Goal: Transaction & Acquisition: Purchase product/service

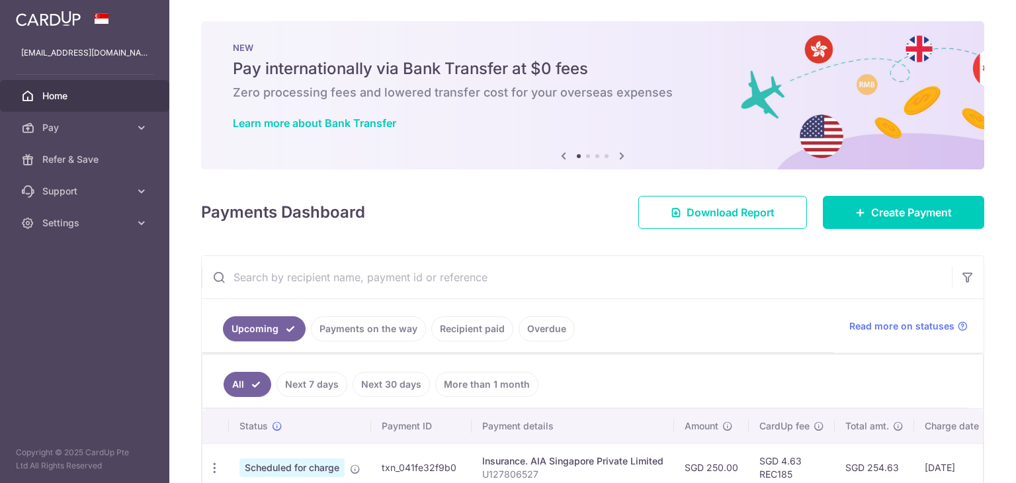
click at [486, 342] on ul "Upcoming Payments on the way Recipient paid Overdue" at bounding box center [518, 326] width 632 height 54
click at [481, 338] on link "Recipient paid" at bounding box center [472, 328] width 82 height 25
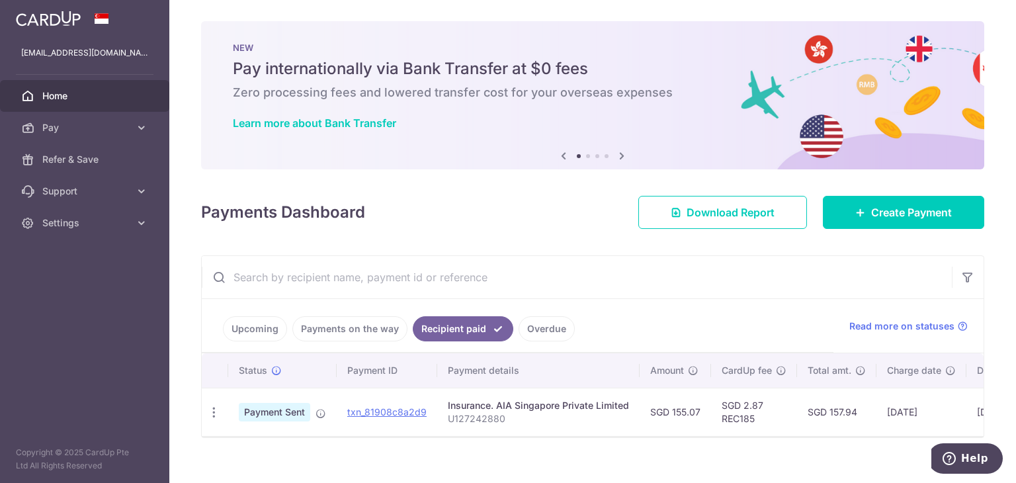
scroll to position [22, 0]
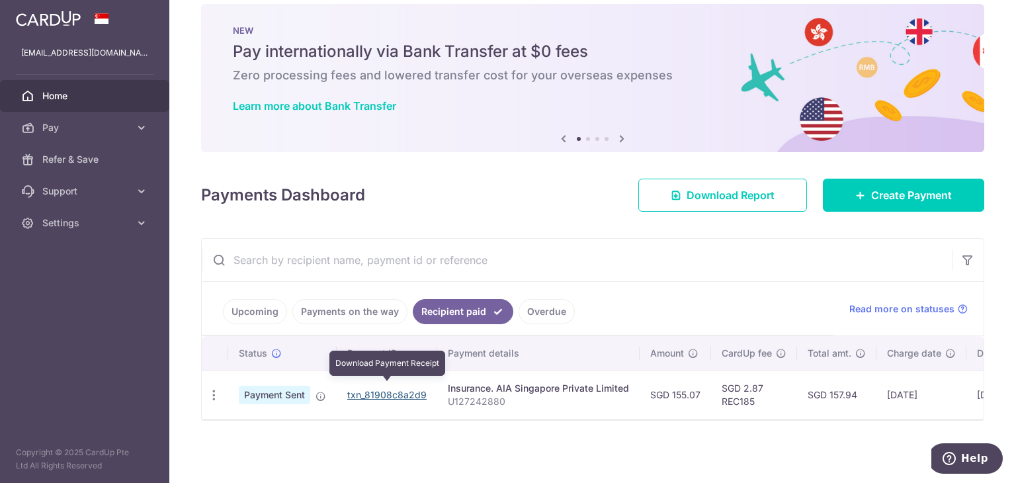
click at [395, 390] on link "txn_81908c8a2d9" at bounding box center [386, 394] width 79 height 11
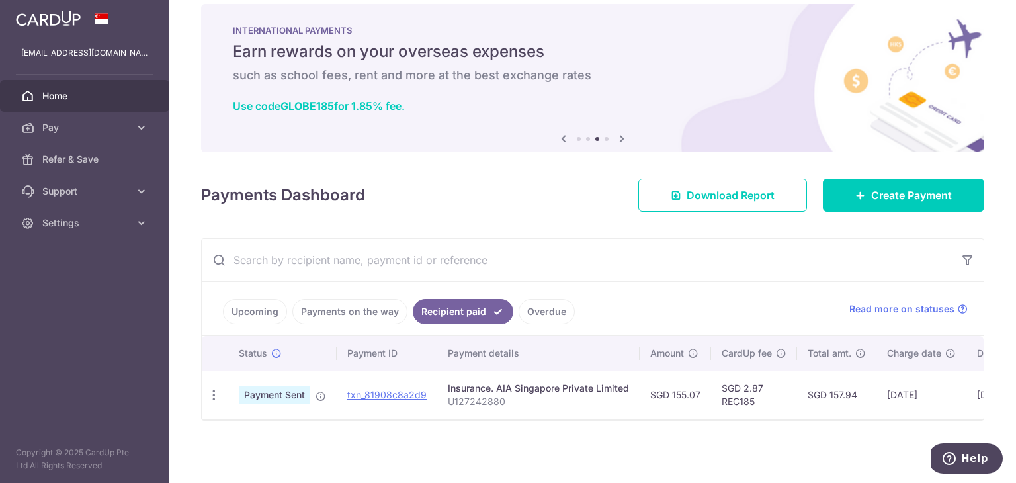
click at [255, 308] on link "Upcoming" at bounding box center [255, 311] width 64 height 25
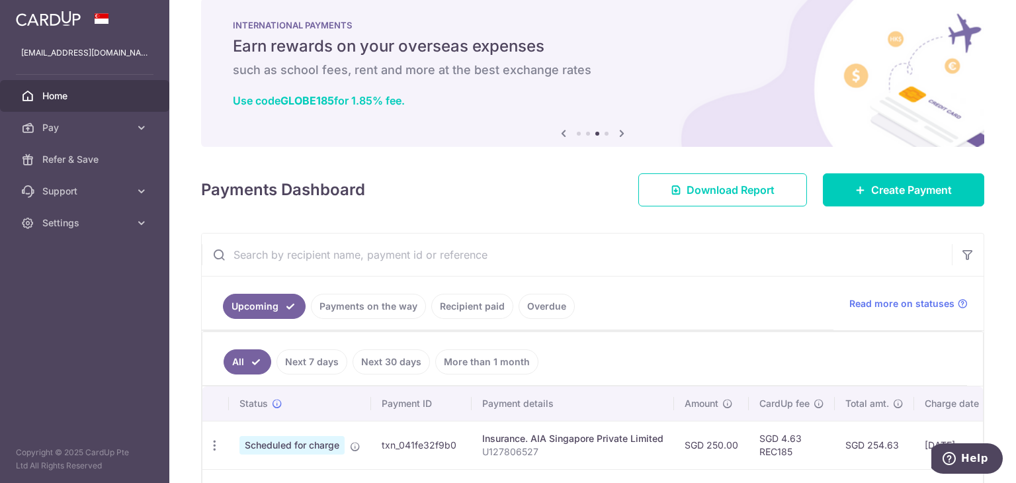
click at [353, 305] on link "Payments on the way" at bounding box center [368, 306] width 115 height 25
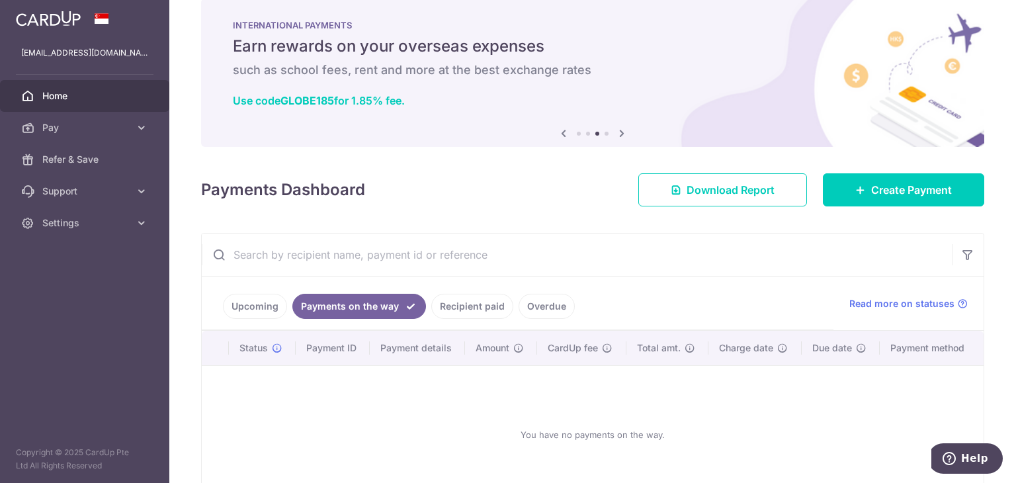
click at [278, 295] on link "Upcoming" at bounding box center [255, 306] width 64 height 25
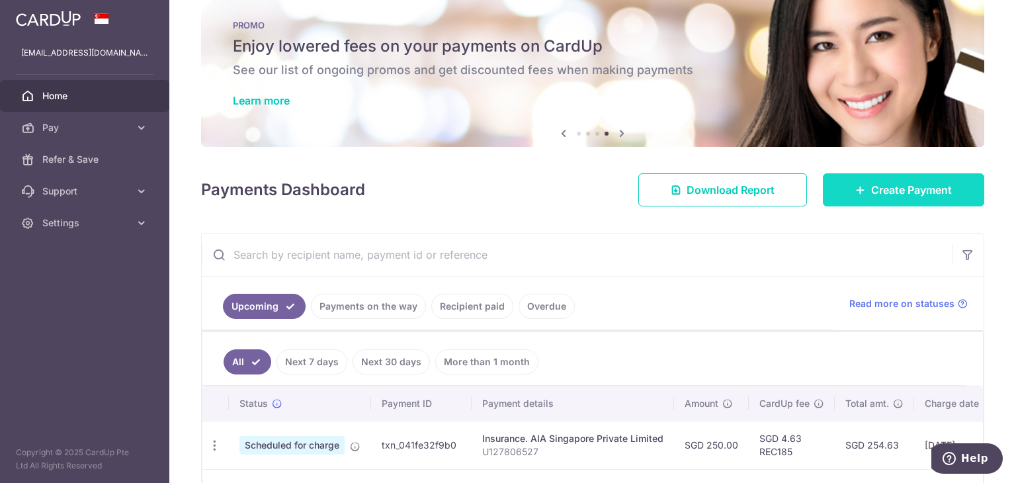
click at [896, 189] on span "Create Payment" at bounding box center [911, 190] width 81 height 16
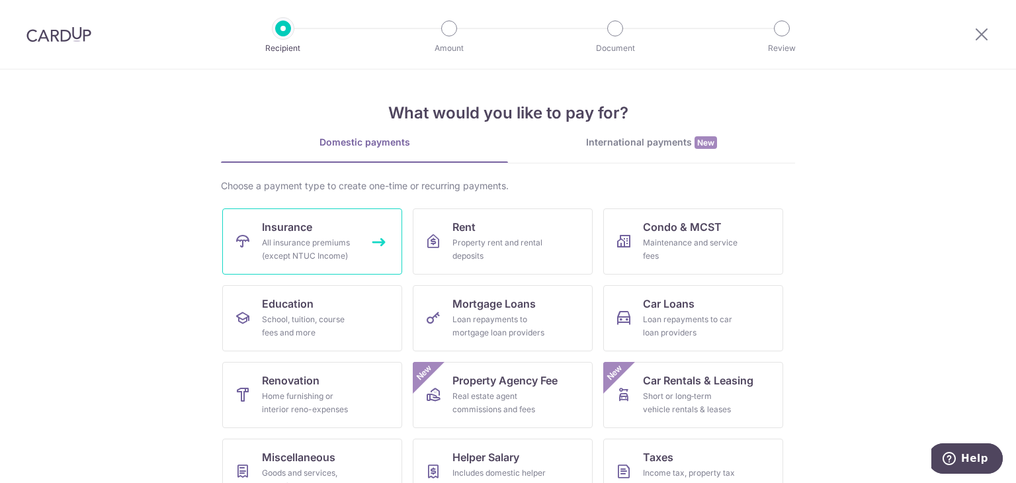
click at [310, 244] on div "All insurance premiums (except NTUC Income)" at bounding box center [309, 249] width 95 height 26
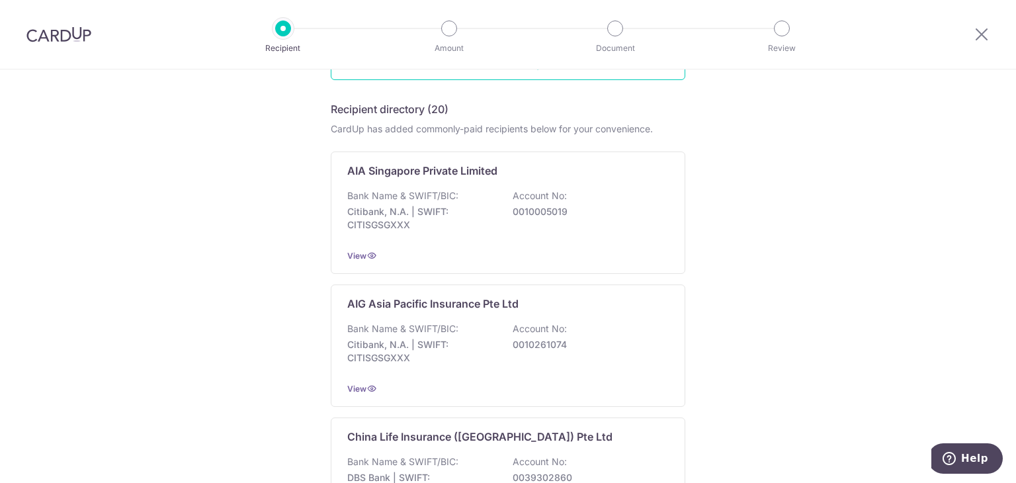
scroll to position [198, 0]
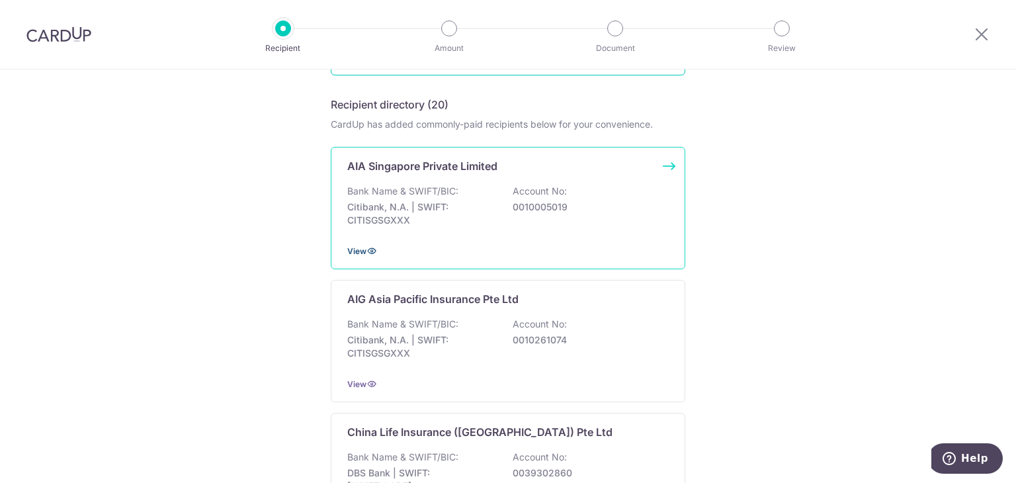
click at [366, 249] on icon at bounding box center [371, 250] width 11 height 11
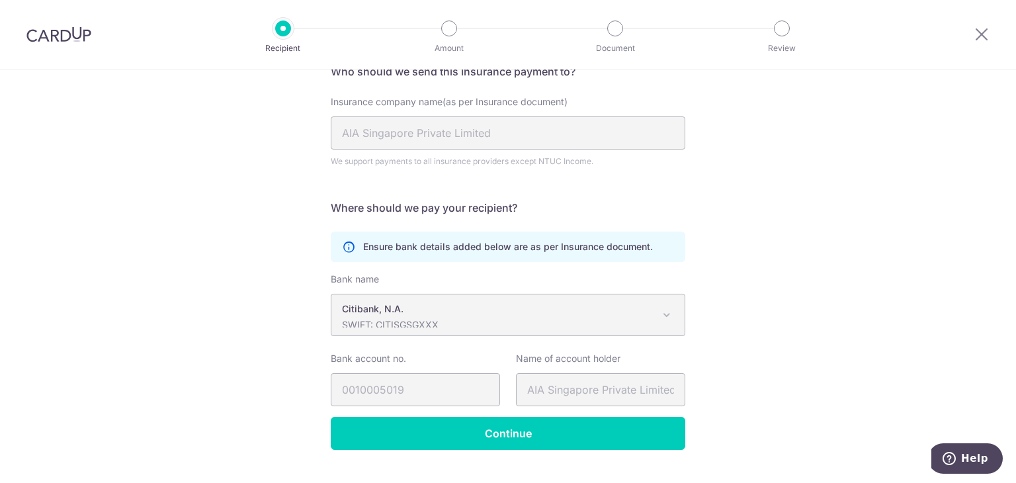
scroll to position [132, 0]
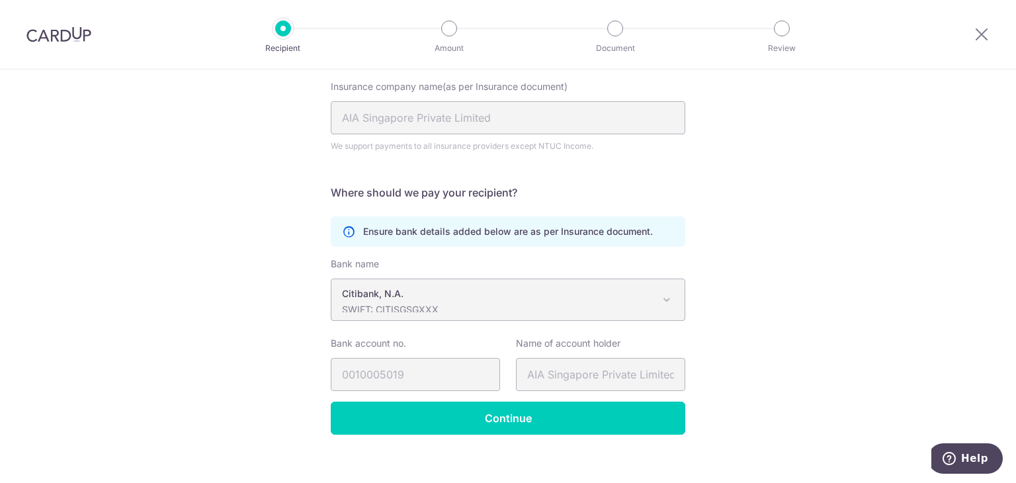
click at [621, 298] on p "Citibank, N.A." at bounding box center [497, 293] width 311 height 13
click at [632, 301] on div "Citibank, N.A. SWIFT: CITISGSGXXX" at bounding box center [497, 299] width 311 height 25
click at [814, 273] on div "Recipient Details Your recipient does not need a CardUp account to receive your…" at bounding box center [508, 217] width 1016 height 560
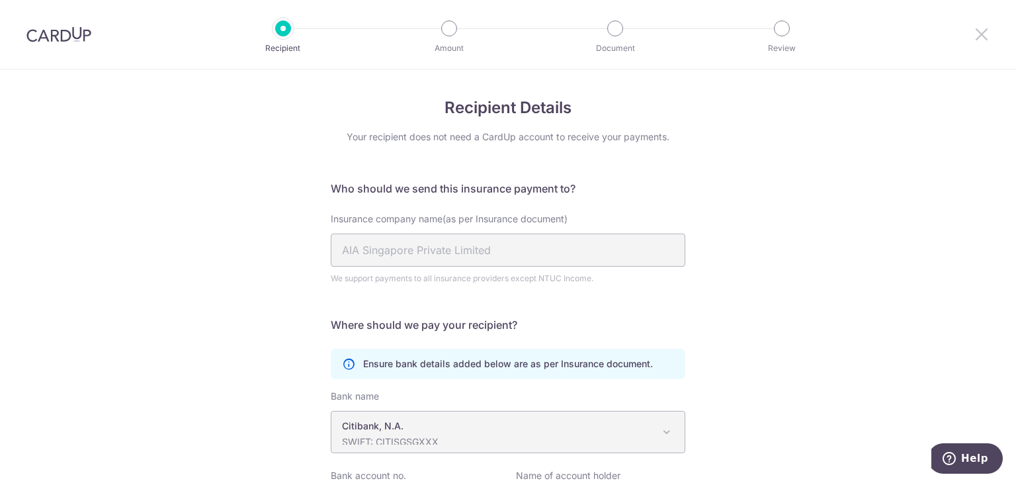
click at [989, 32] on icon at bounding box center [982, 34] width 16 height 17
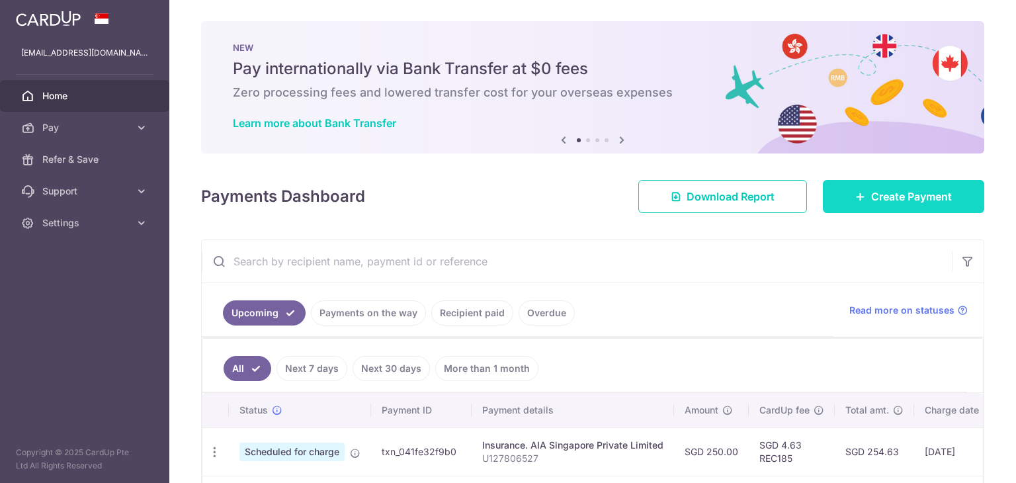
click at [884, 191] on span "Create Payment" at bounding box center [911, 197] width 81 height 16
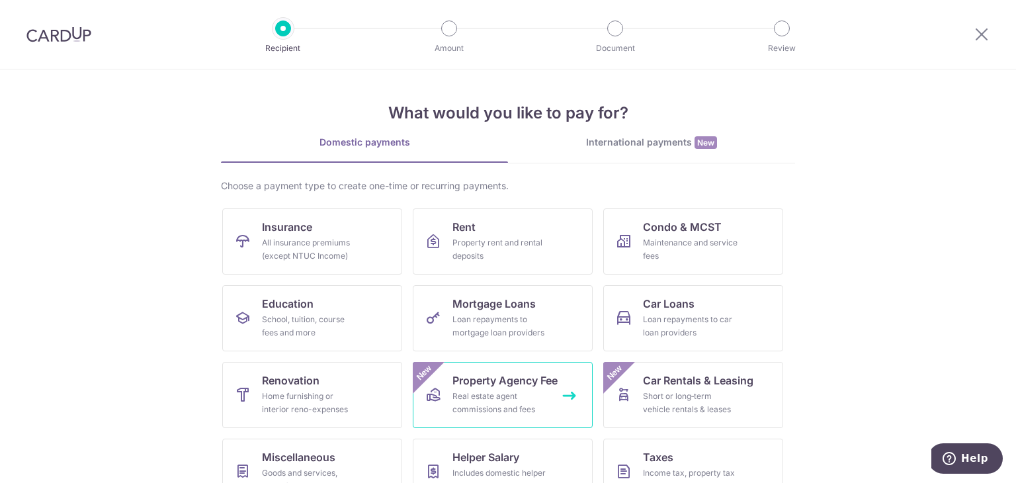
click at [484, 386] on span "Property Agency Fee" at bounding box center [504, 380] width 105 height 16
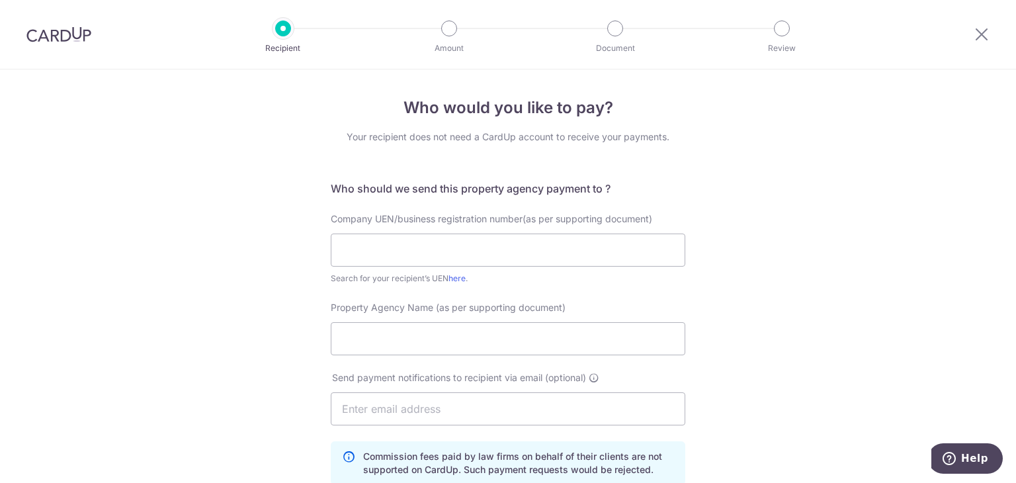
click at [990, 36] on div at bounding box center [981, 34] width 69 height 69
click at [980, 35] on icon at bounding box center [982, 34] width 16 height 17
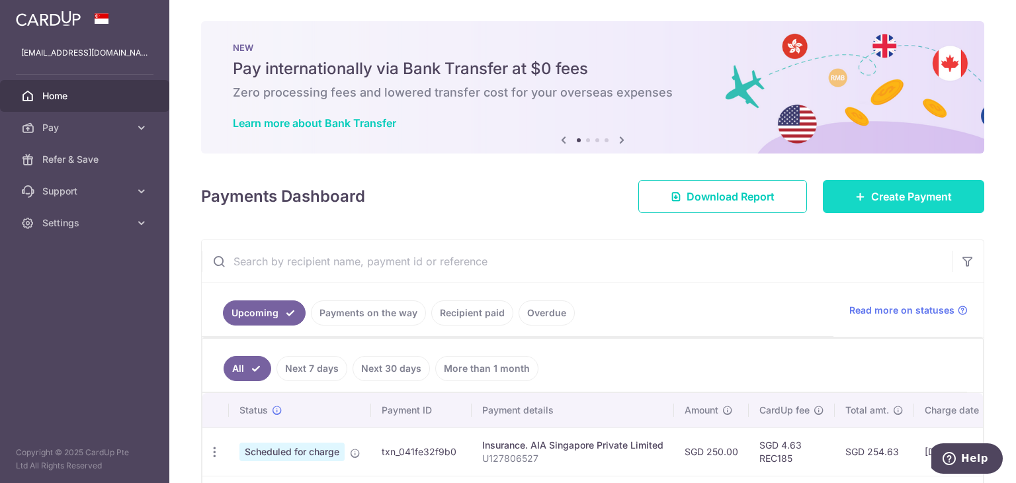
click at [916, 210] on link "Create Payment" at bounding box center [903, 196] width 161 height 33
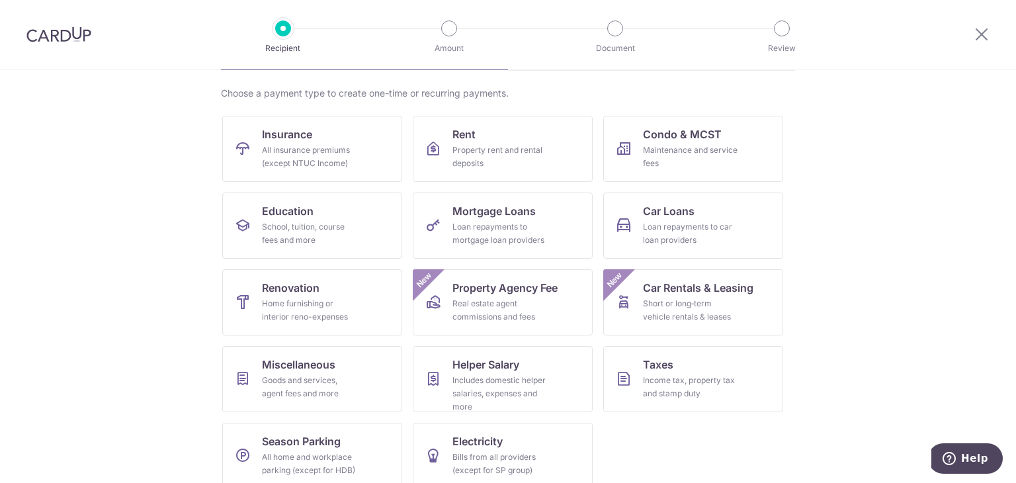
scroll to position [108, 0]
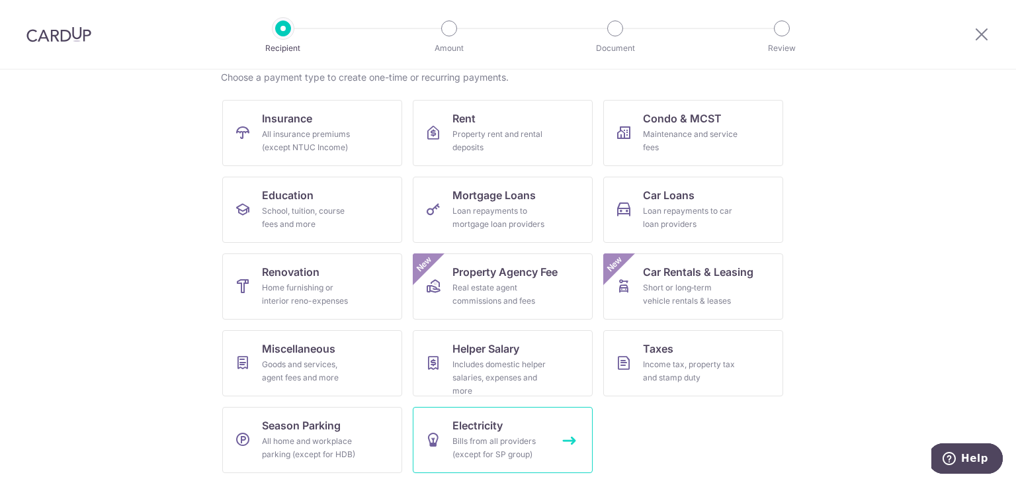
click at [527, 441] on div "Bills from all providers (except for SP group)" at bounding box center [499, 448] width 95 height 26
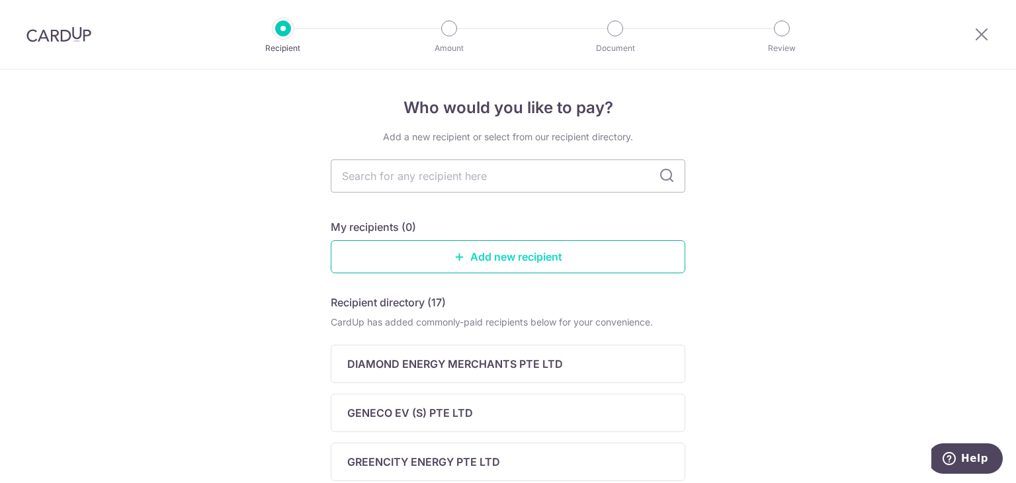
click at [615, 264] on link "Add new recipient" at bounding box center [508, 256] width 355 height 33
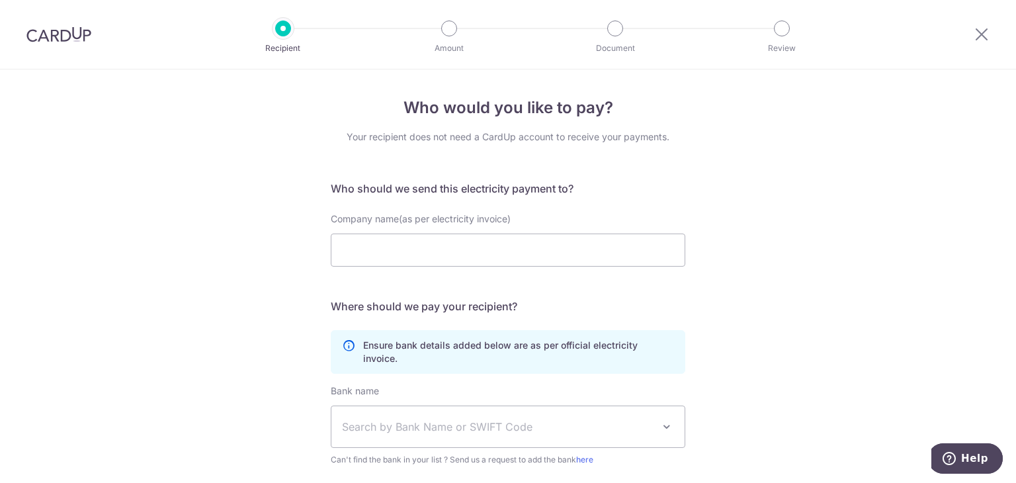
click at [283, 30] on div at bounding box center [283, 29] width 16 height 16
click at [643, 247] on input "Company name(as per electricity invoice)" at bounding box center [508, 250] width 355 height 33
type input "se"
click at [982, 40] on icon at bounding box center [982, 34] width 16 height 17
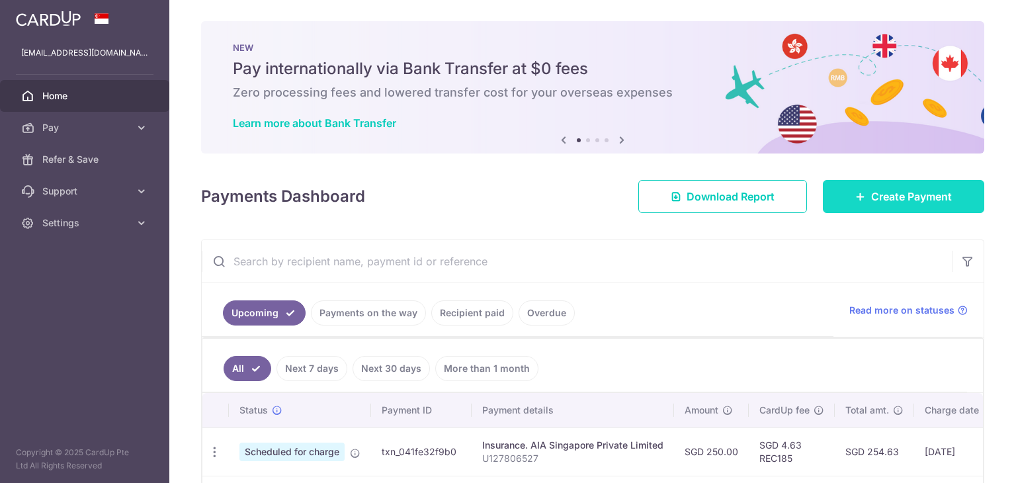
click at [920, 184] on link "Create Payment" at bounding box center [903, 196] width 161 height 33
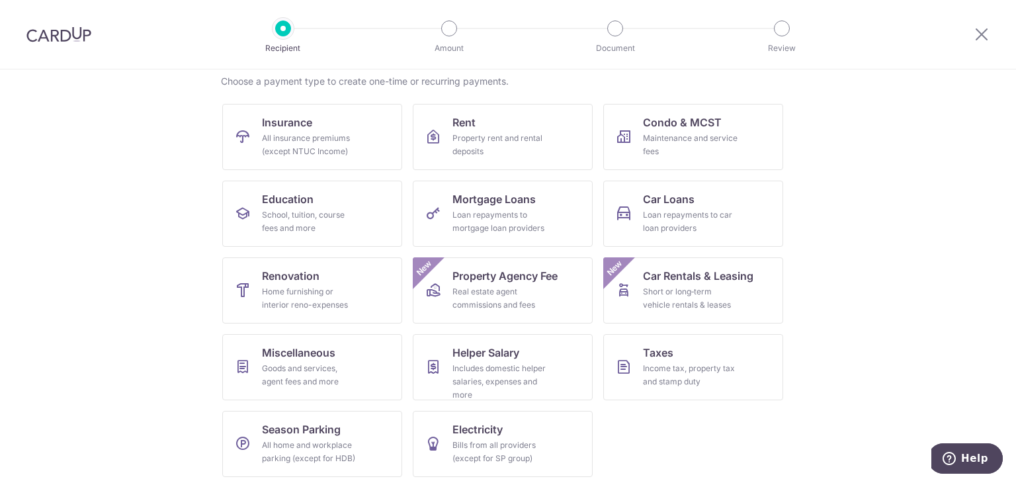
scroll to position [108, 0]
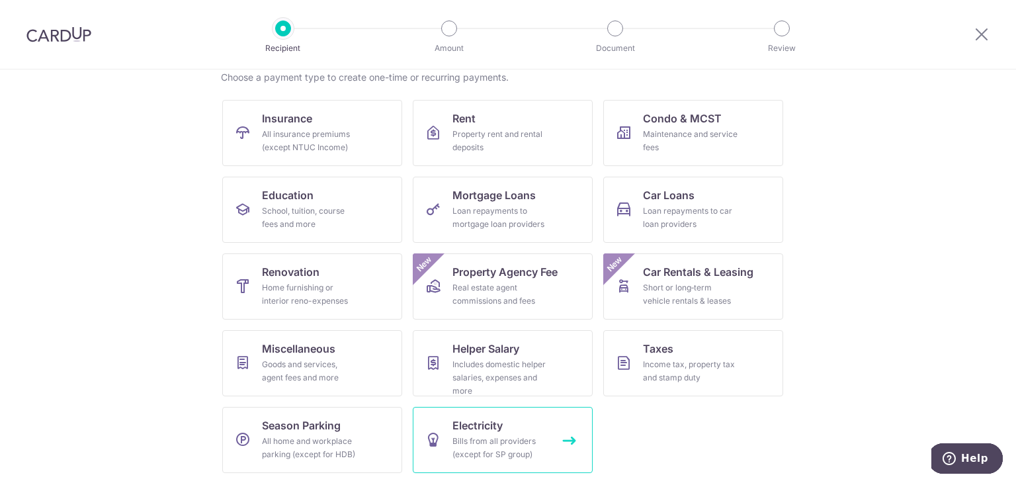
click at [482, 436] on div "Bills from all providers (except for SP group)" at bounding box center [499, 448] width 95 height 26
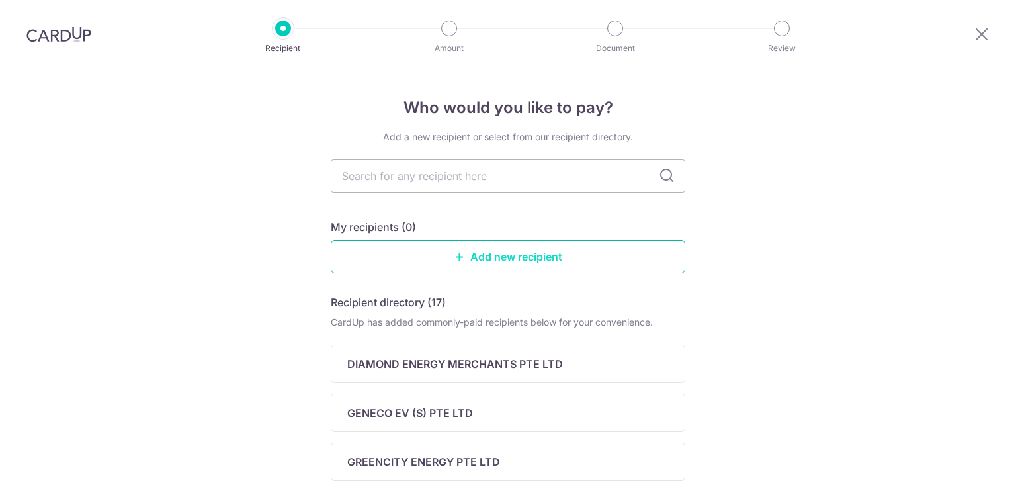
click at [644, 259] on link "Add new recipient" at bounding box center [508, 256] width 355 height 33
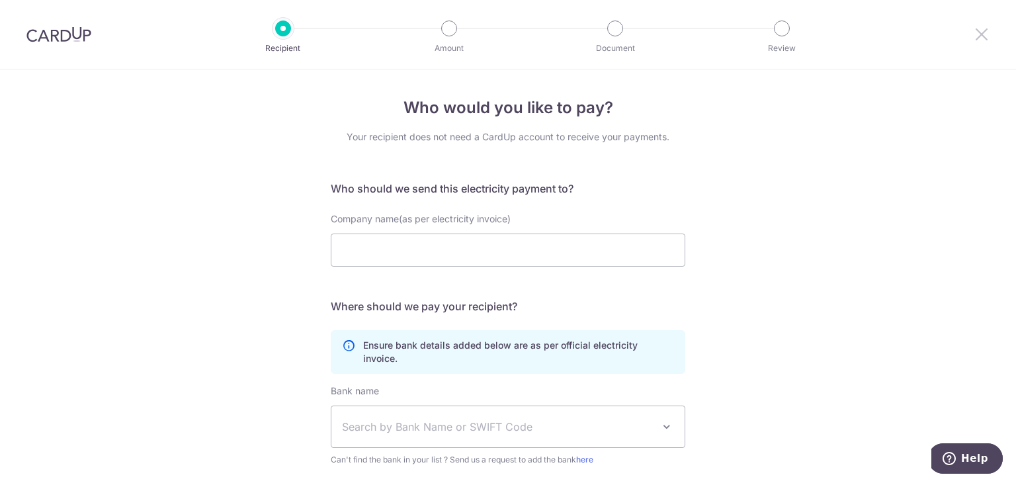
click at [987, 26] on icon at bounding box center [982, 34] width 16 height 17
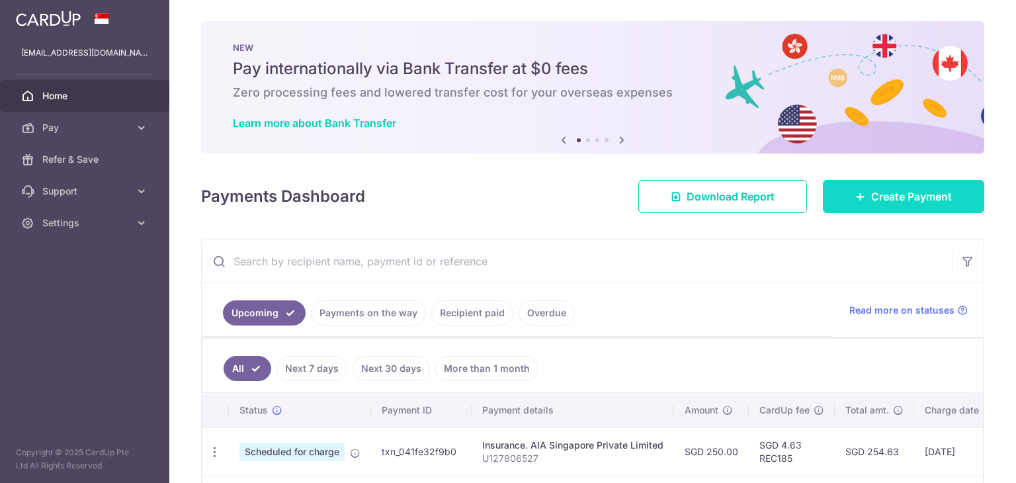
click at [953, 192] on link "Create Payment" at bounding box center [903, 196] width 161 height 33
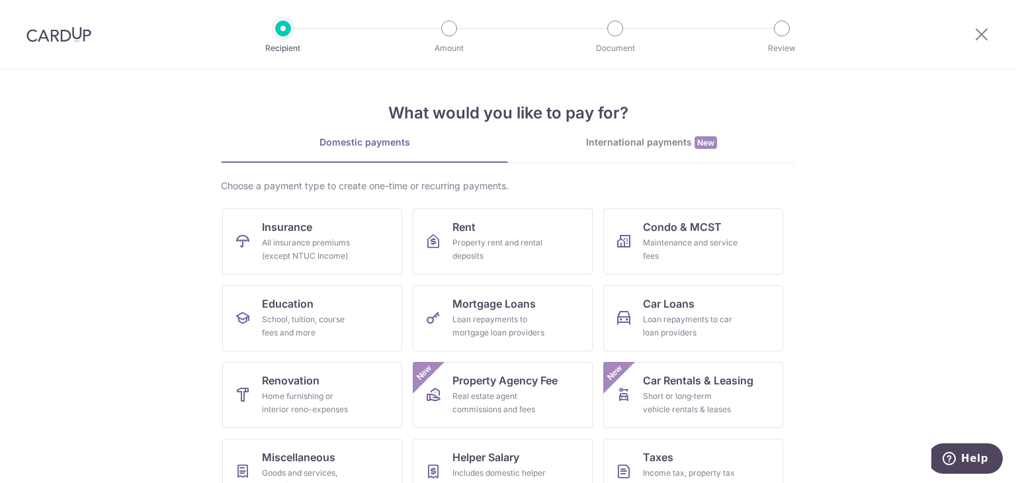
scroll to position [108, 0]
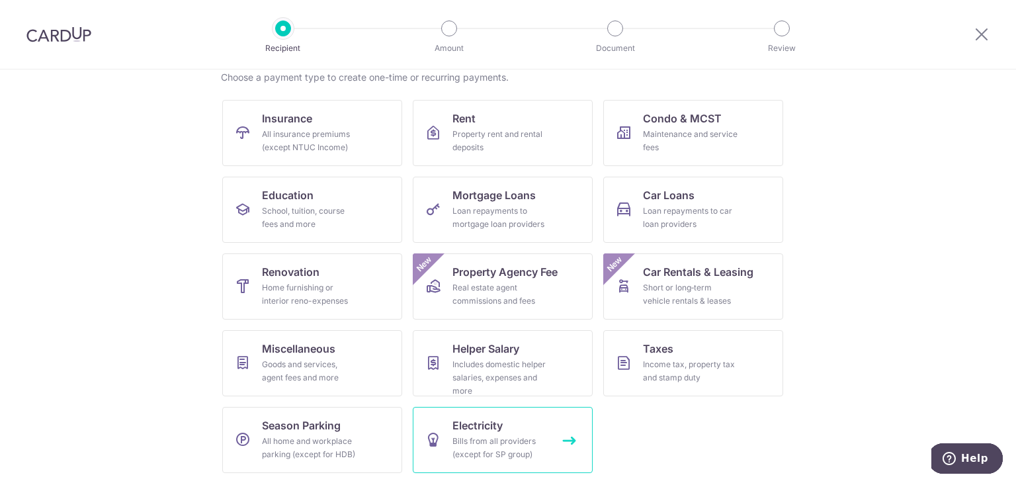
click at [469, 440] on div "Bills from all providers (except for SP group)" at bounding box center [499, 448] width 95 height 26
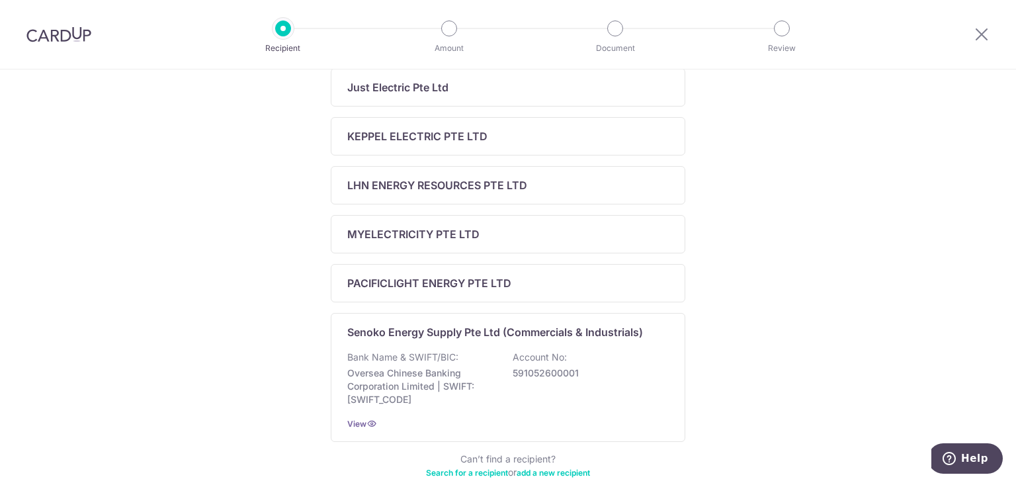
scroll to position [500, 0]
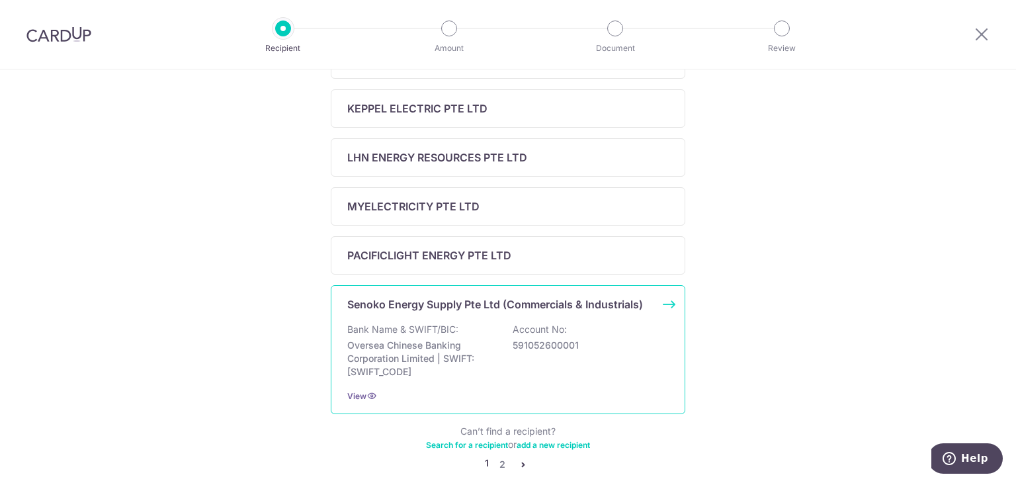
click at [424, 314] on div "Senoko Energy Supply Pte Ltd (Commercials & Industrials) Bank Name & SWIFT/BIC:…" at bounding box center [508, 349] width 355 height 129
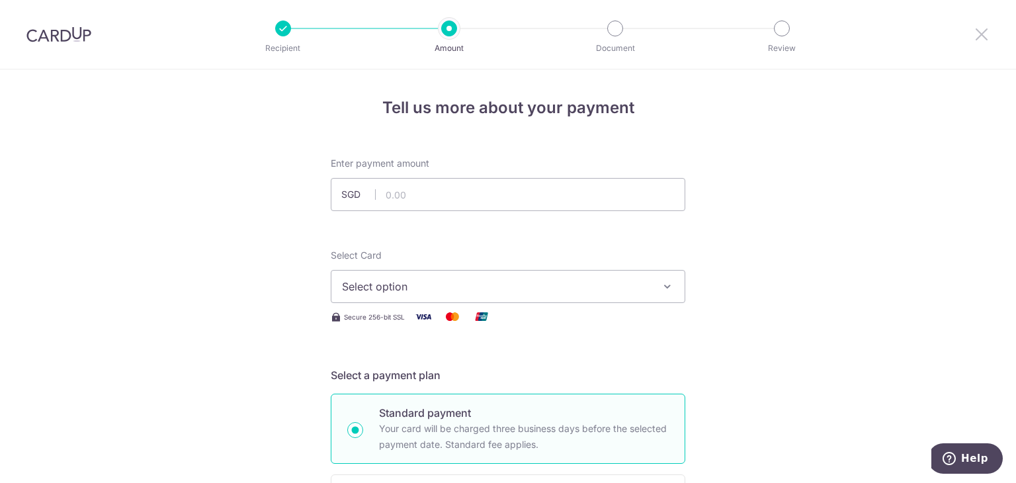
drag, startPoint x: 982, startPoint y: 35, endPoint x: 556, endPoint y: 88, distance: 429.3
click at [982, 35] on icon at bounding box center [982, 34] width 16 height 17
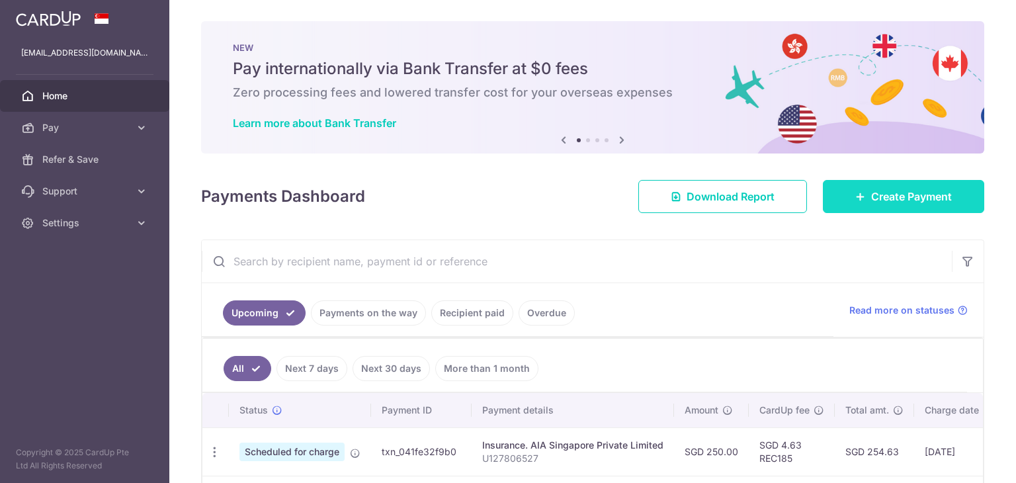
click at [879, 193] on span "Create Payment" at bounding box center [911, 197] width 81 height 16
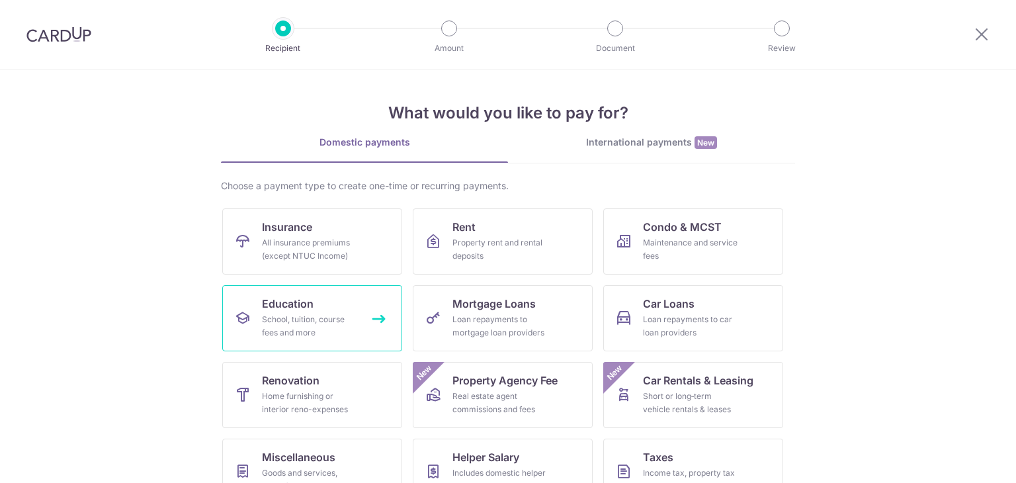
click at [333, 310] on link "Education School, tuition, course fees and more" at bounding box center [312, 318] width 180 height 66
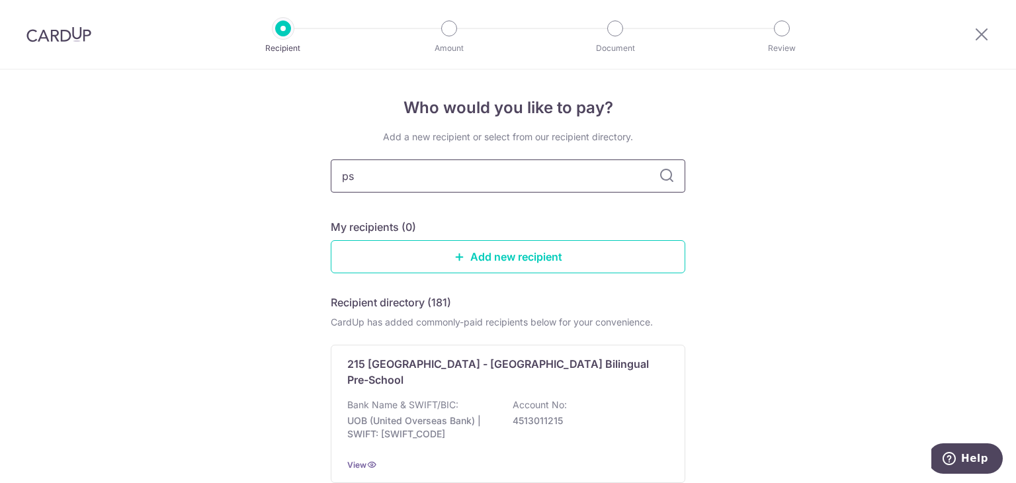
type input "psb"
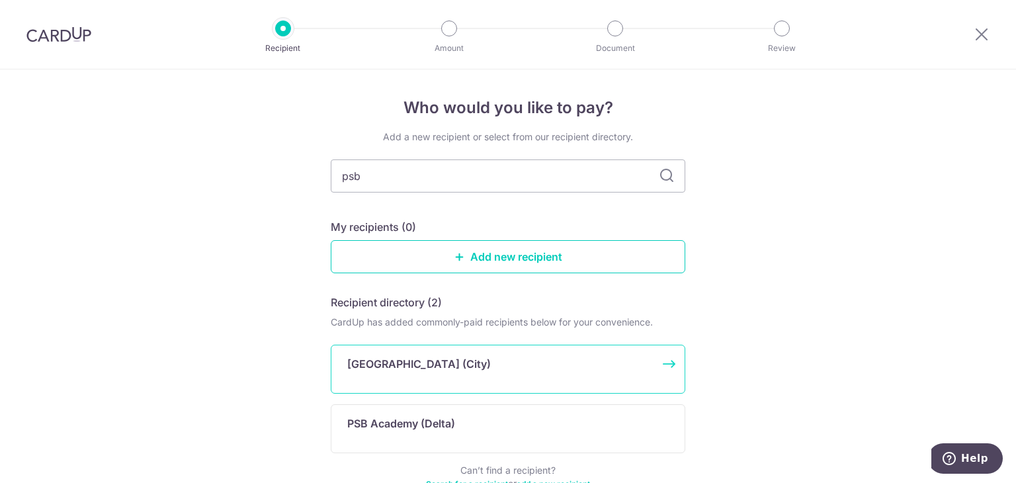
click at [495, 363] on div "PSB Academy (City)" at bounding box center [500, 364] width 306 height 16
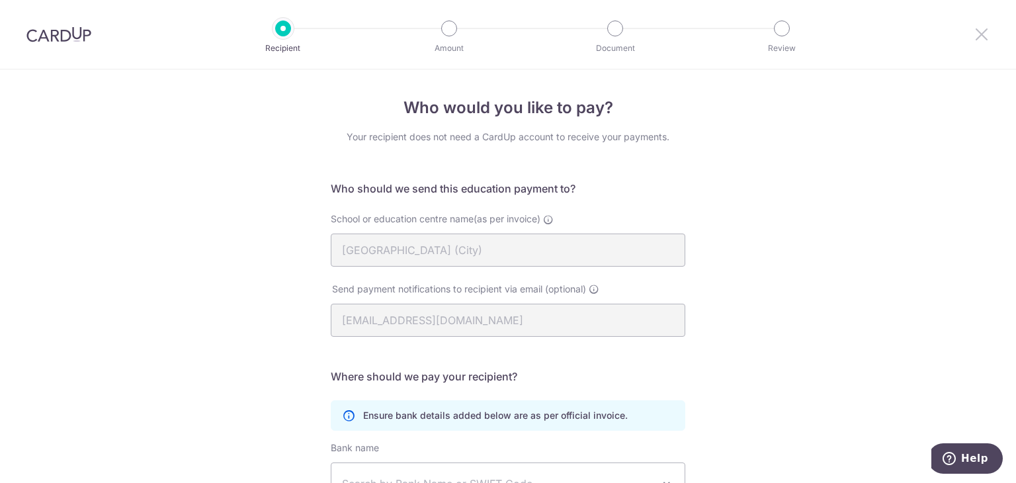
click at [978, 30] on icon at bounding box center [982, 34] width 16 height 17
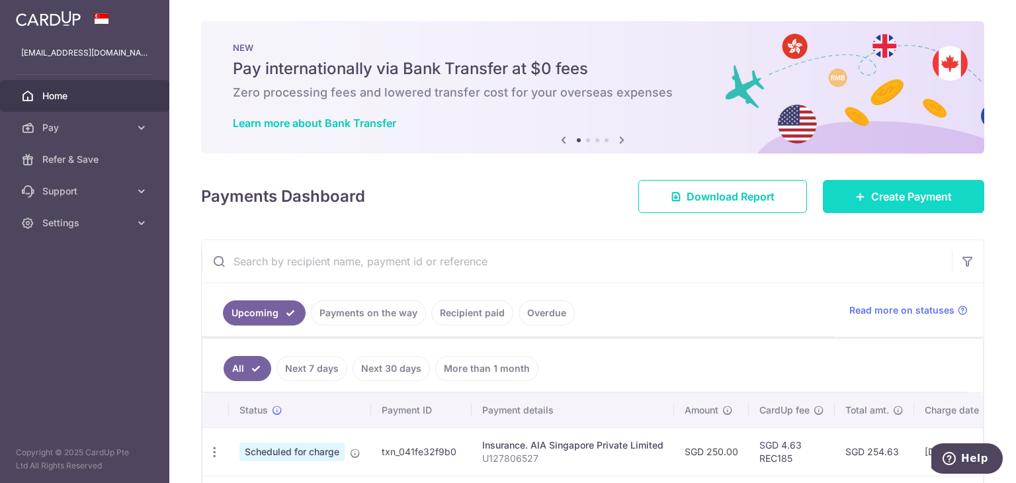
click at [872, 189] on span "Create Payment" at bounding box center [911, 197] width 81 height 16
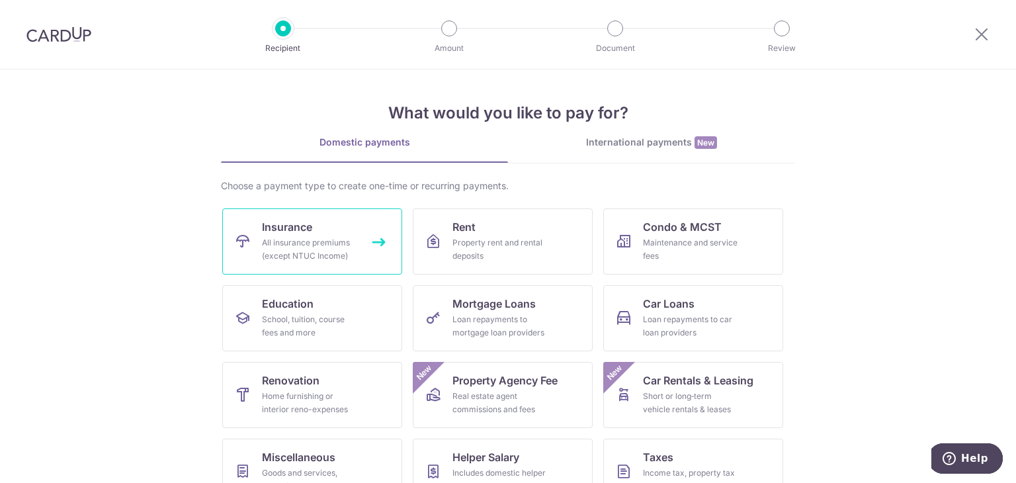
click at [310, 253] on div "All insurance premiums (except NTUC Income)" at bounding box center [309, 249] width 95 height 26
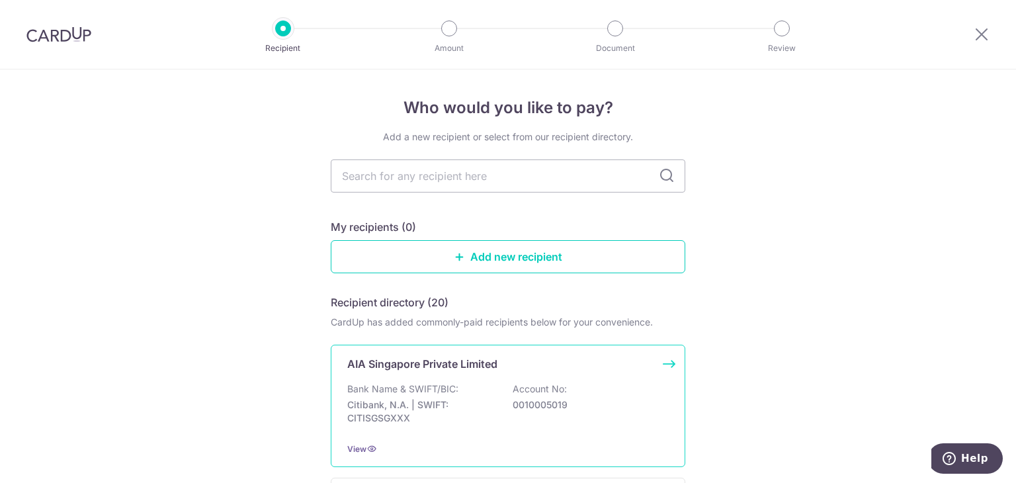
click at [450, 437] on div "AIA Singapore Private Limited Bank Name & SWIFT/BIC: Citibank, N.A. | SWIFT: CI…" at bounding box center [508, 406] width 355 height 122
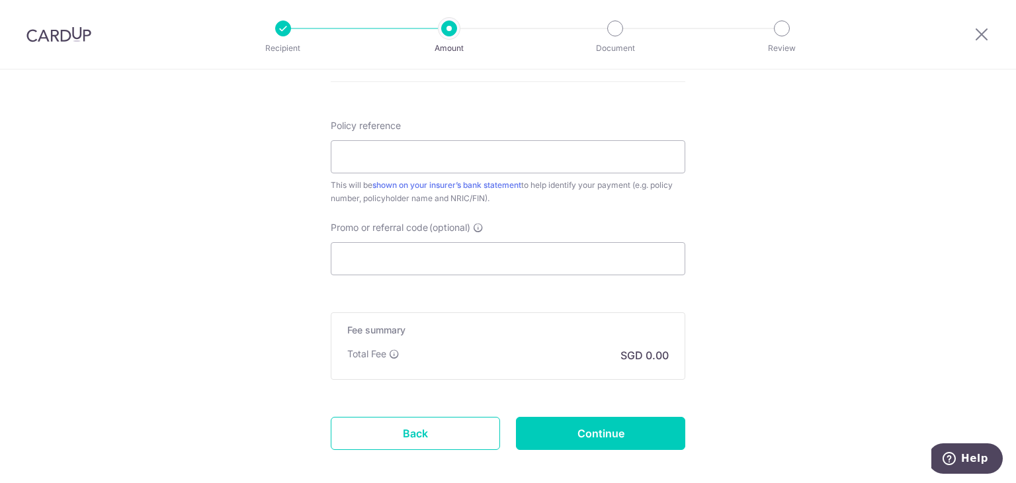
scroll to position [782, 0]
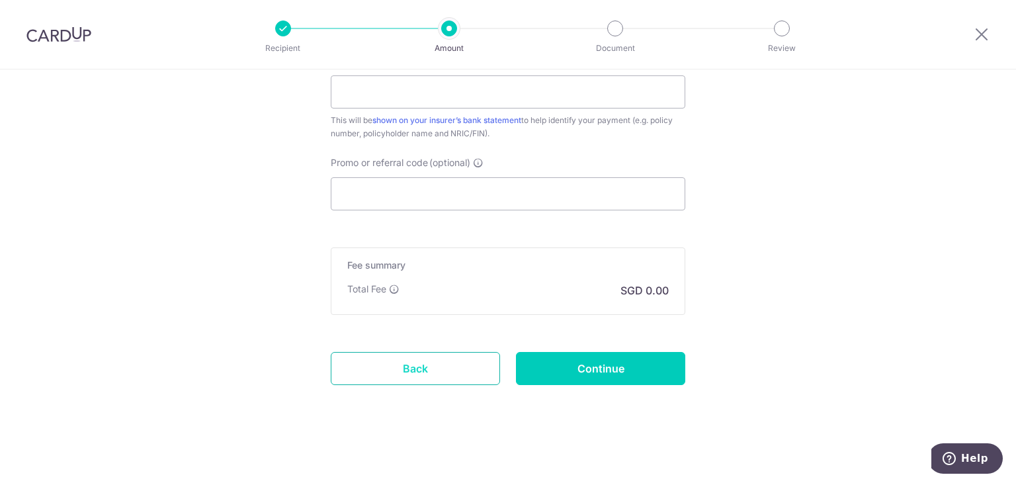
click at [451, 361] on link "Back" at bounding box center [415, 368] width 169 height 33
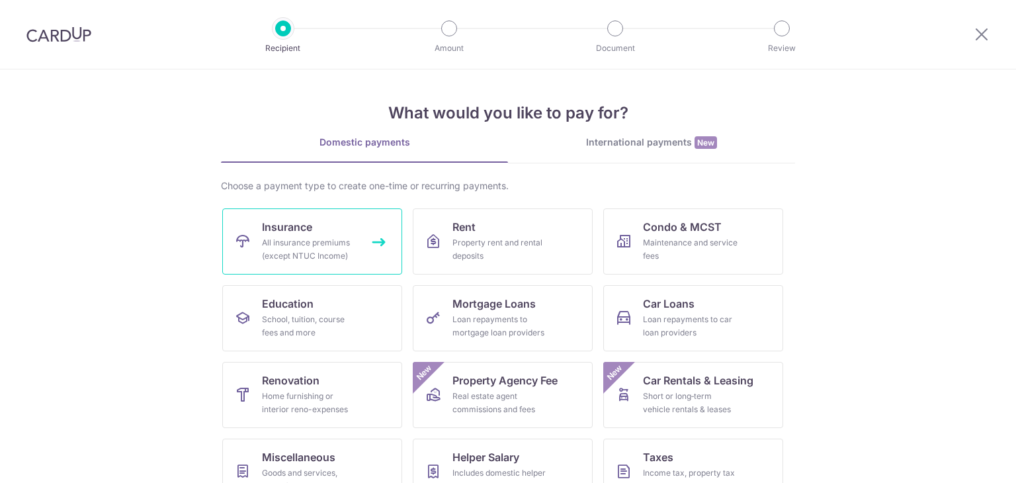
click at [342, 252] on div "All insurance premiums (except NTUC Income)" at bounding box center [309, 249] width 95 height 26
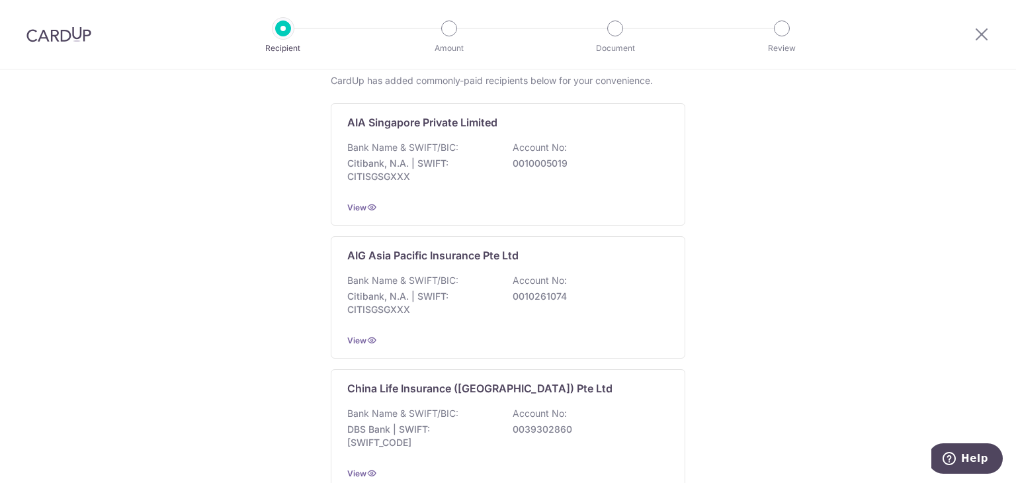
scroll to position [200, 0]
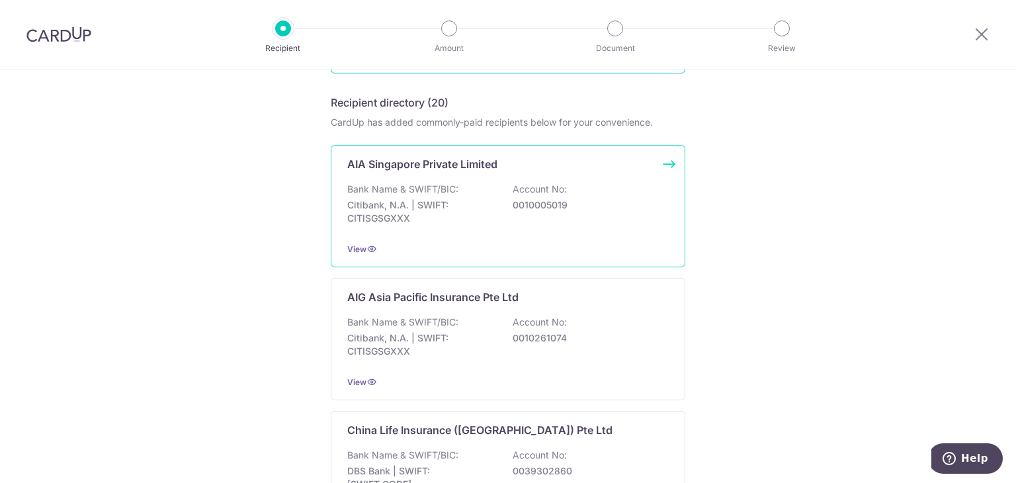
click at [630, 247] on div "View" at bounding box center [508, 249] width 322 height 14
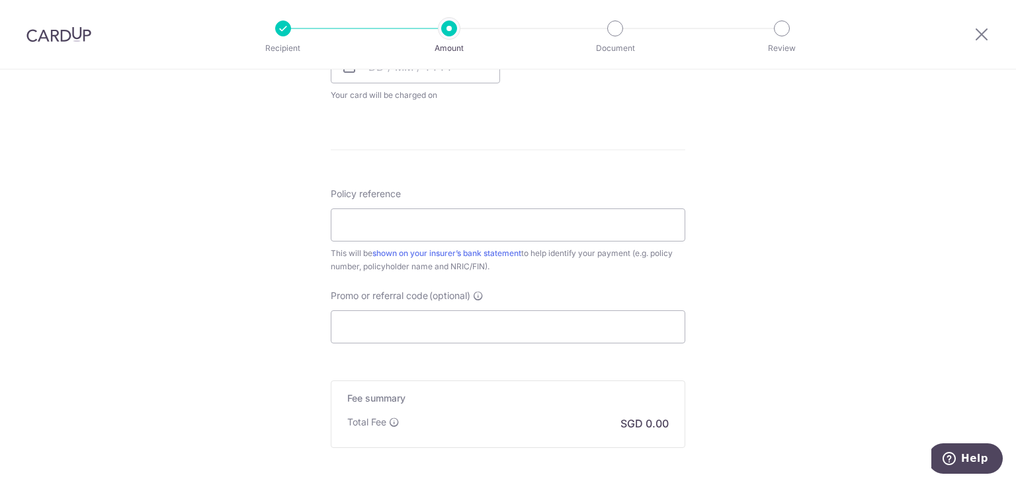
scroll to position [651, 0]
click at [499, 252] on link "shown on your insurer’s bank statement" at bounding box center [446, 251] width 149 height 10
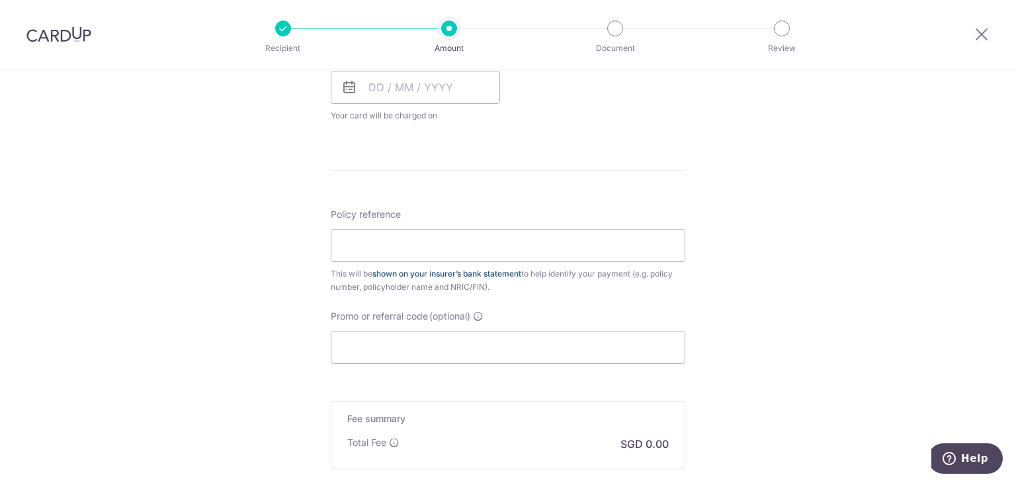
click at [508, 273] on link "shown on your insurer’s bank statement" at bounding box center [446, 274] width 149 height 10
click at [982, 38] on icon at bounding box center [982, 34] width 16 height 17
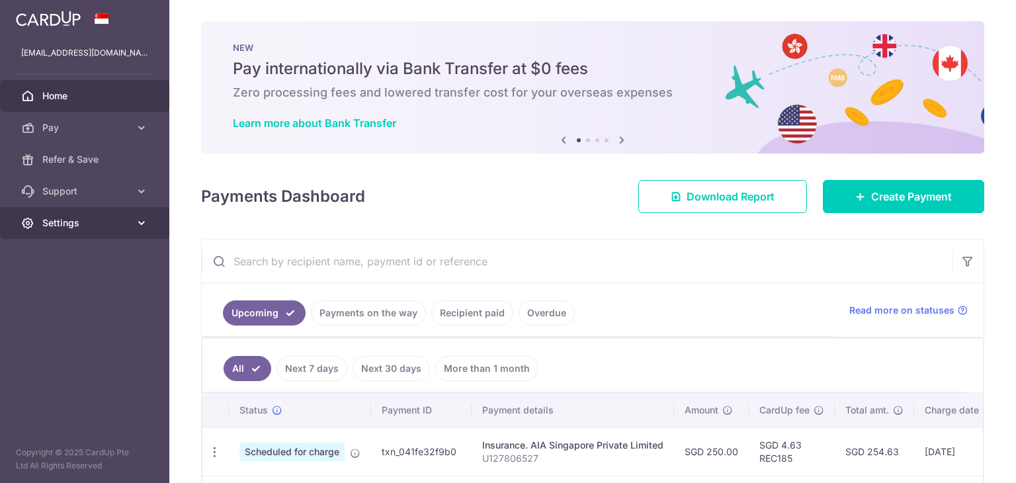
click at [78, 224] on span "Settings" at bounding box center [85, 222] width 87 height 13
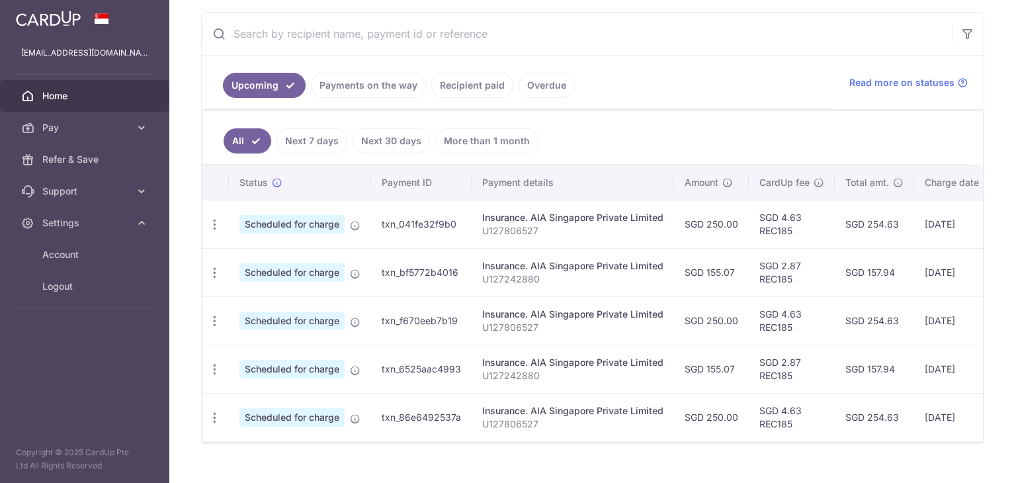
scroll to position [236, 0]
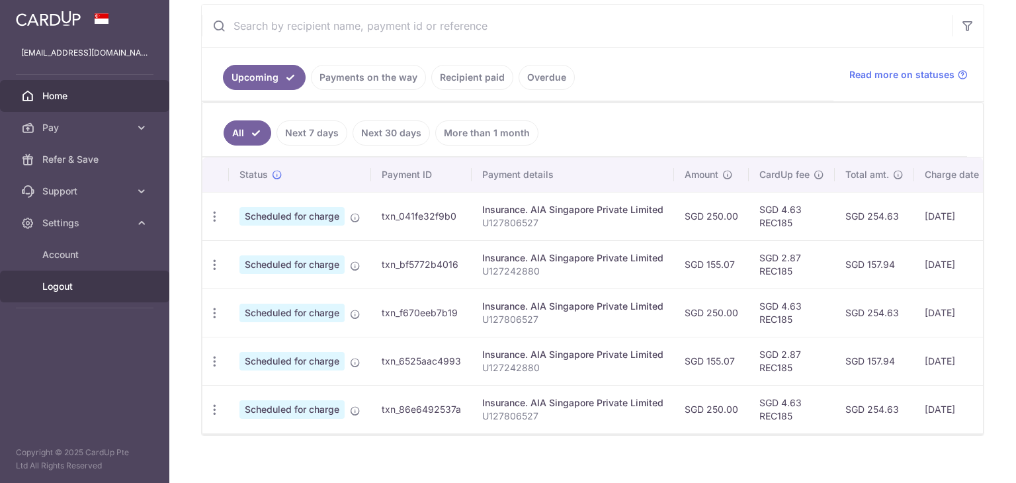
click at [95, 280] on span "Logout" at bounding box center [85, 286] width 87 height 13
